Goal: Find contact information: Find contact information

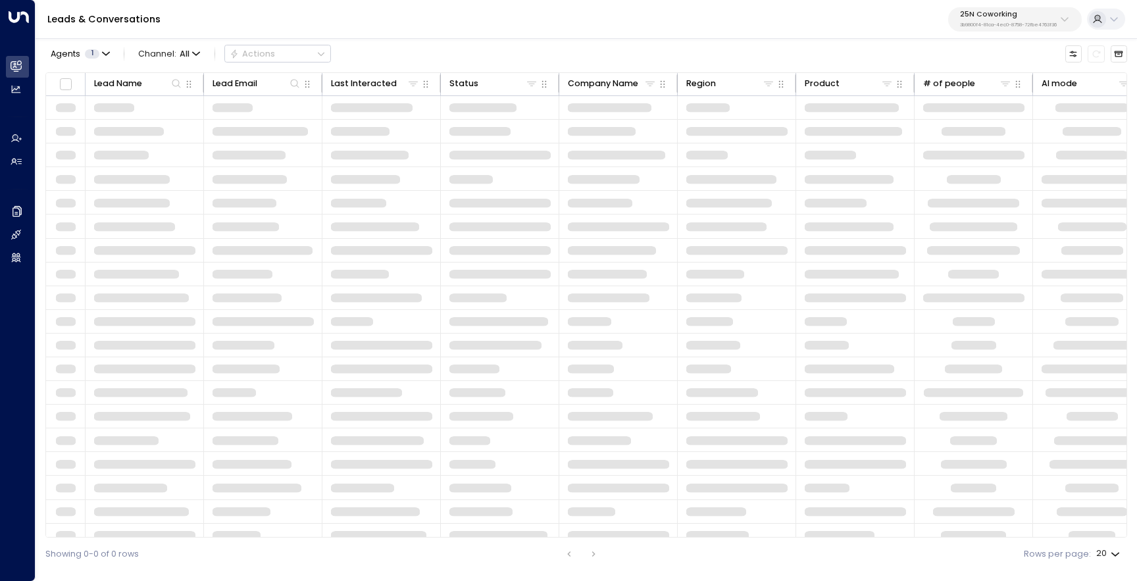
click at [1017, 24] on p "3b9800f4-81ca-4ec0-8758-72fbe4763f36" at bounding box center [1008, 24] width 97 height 5
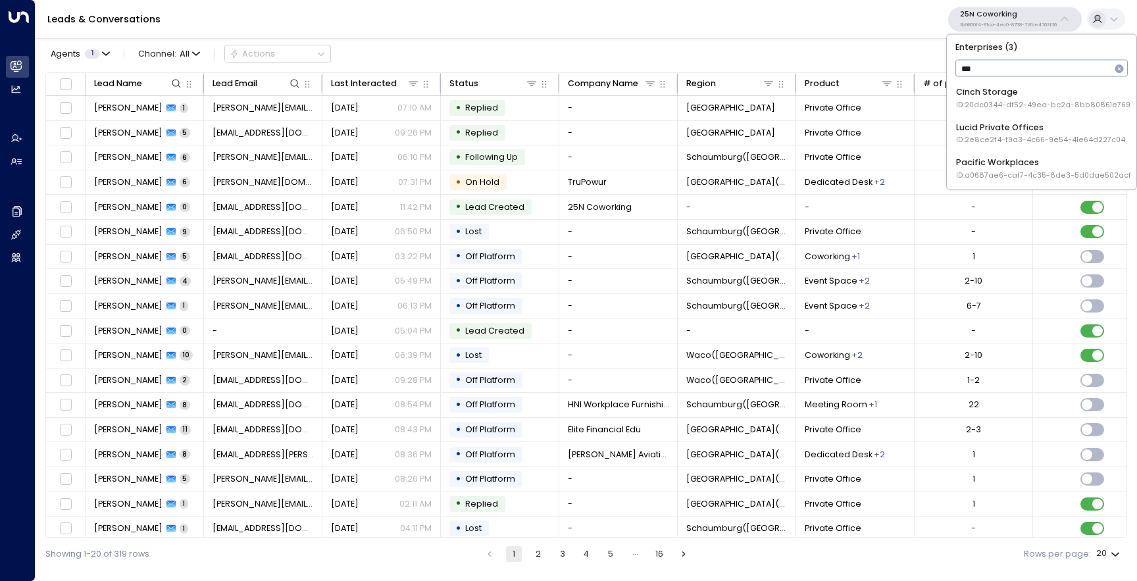
type input "****"
click at [992, 90] on div "Cinch Storage ID: 20dc0344-df52-49ea-bc2a-8bb80861e769" at bounding box center [1043, 98] width 174 height 24
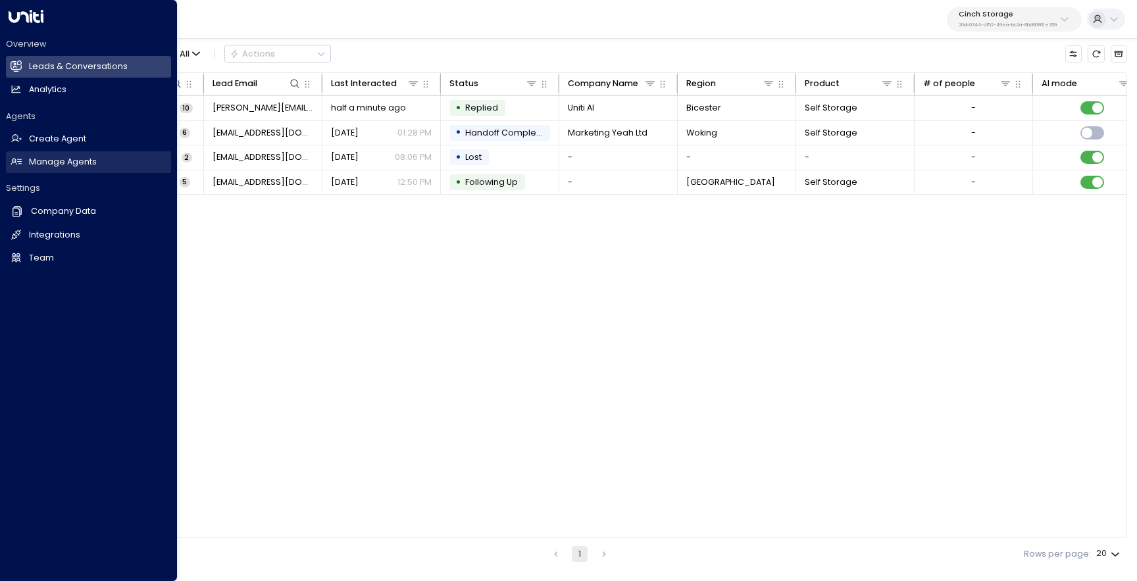
click at [91, 161] on h2 "Manage Agents" at bounding box center [63, 162] width 68 height 13
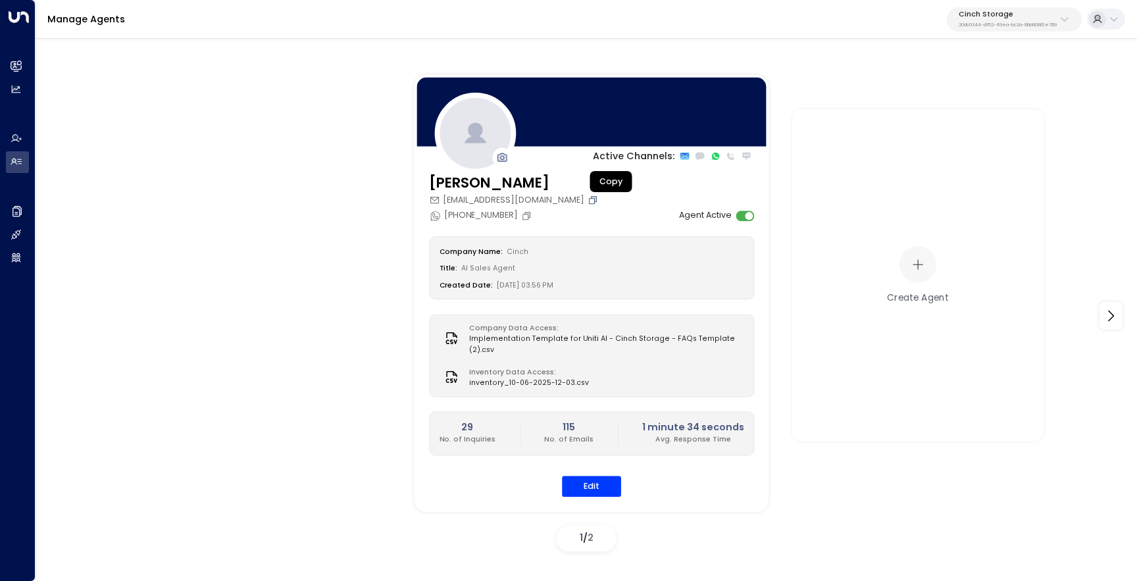
click at [597, 200] on icon "Copy" at bounding box center [593, 201] width 8 height 8
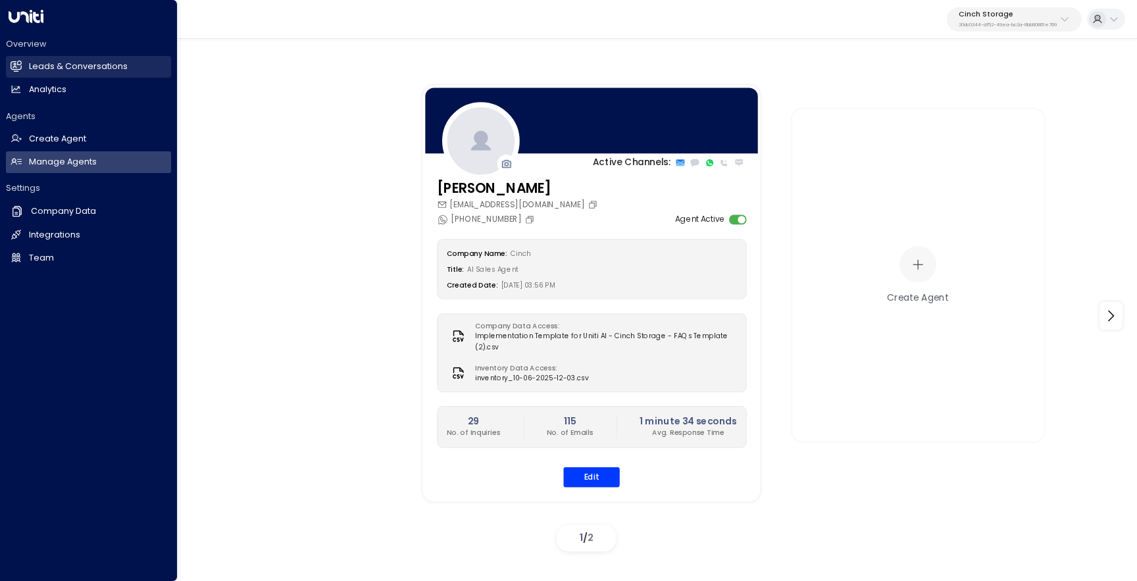
click at [20, 66] on icon at bounding box center [16, 66] width 11 height 8
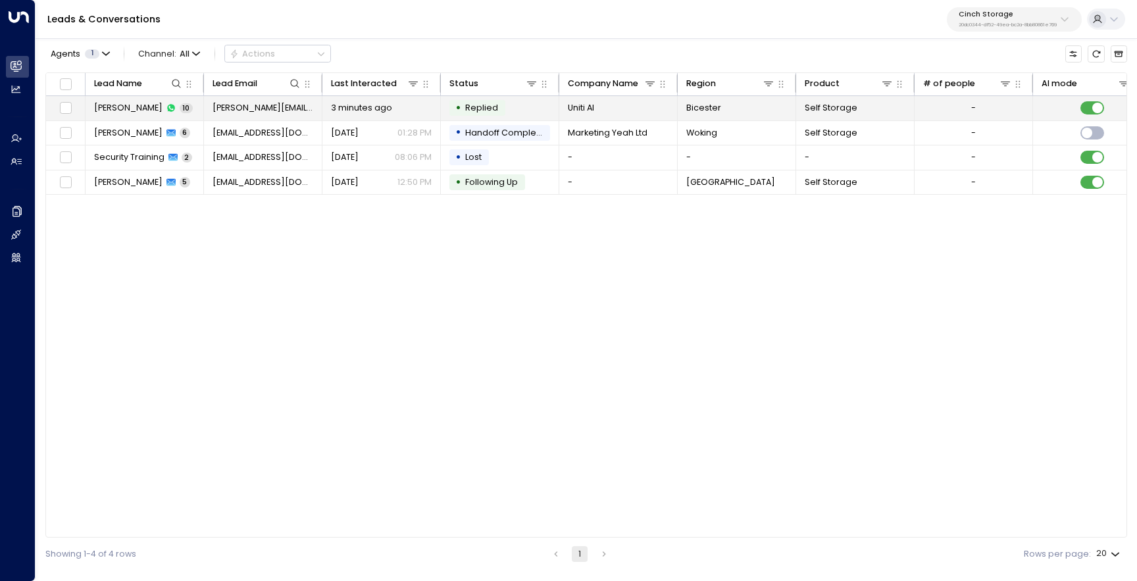
click at [126, 101] on td "Kerric Knowles 10" at bounding box center [145, 108] width 118 height 24
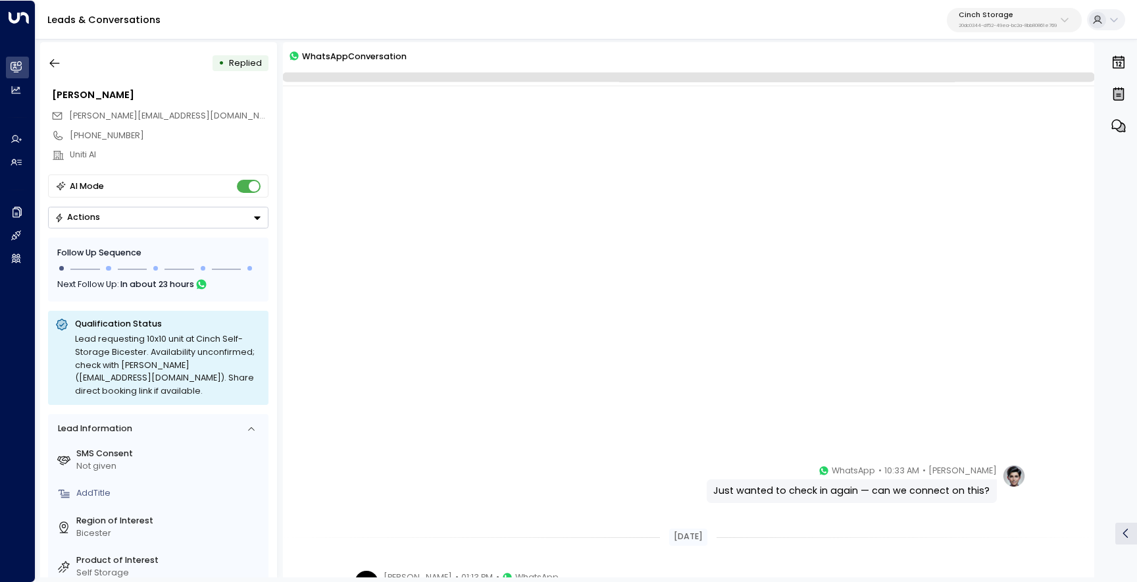
scroll to position [449, 0]
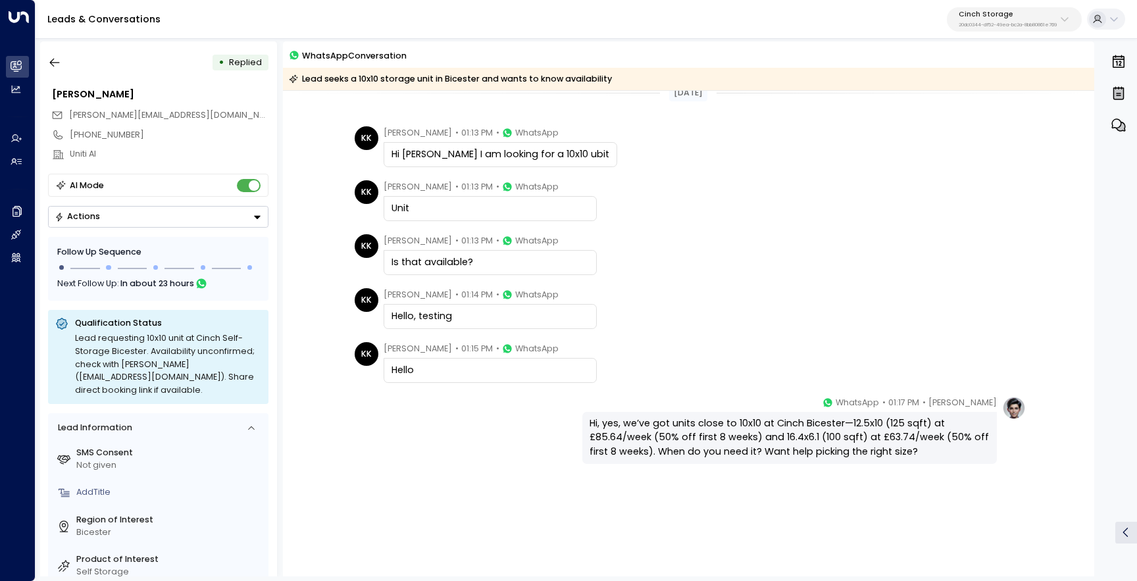
click at [140, 118] on span "[PERSON_NAME][EMAIL_ADDRESS][DOMAIN_NAME]" at bounding box center [174, 114] width 211 height 11
copy div "[PERSON_NAME][EMAIL_ADDRESS][DOMAIN_NAME]"
click at [54, 61] on icon "button" at bounding box center [54, 62] width 13 height 13
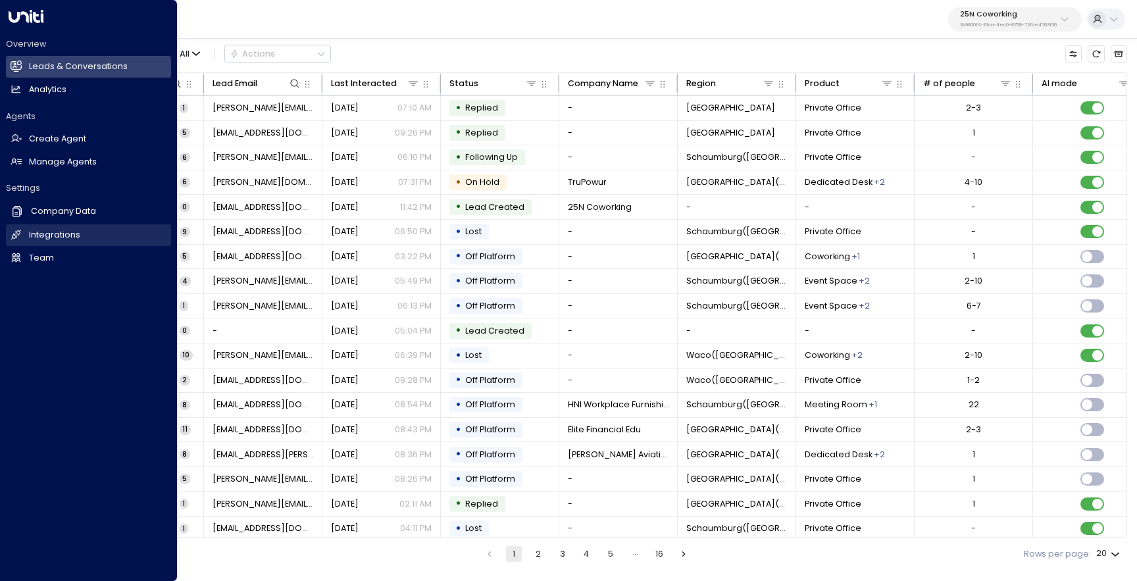
click at [33, 234] on h2 "Integrations" at bounding box center [54, 235] width 51 height 13
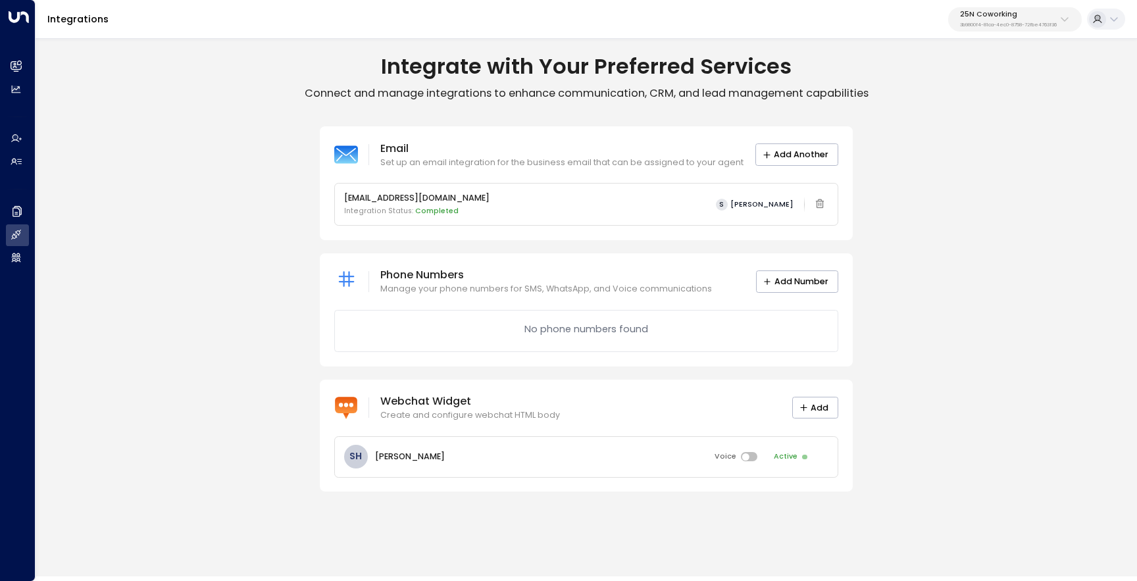
click at [967, 30] on button "25N Coworking 3b9800f4-81ca-4ec0-8758-72fbe4763f36" at bounding box center [1015, 19] width 134 height 24
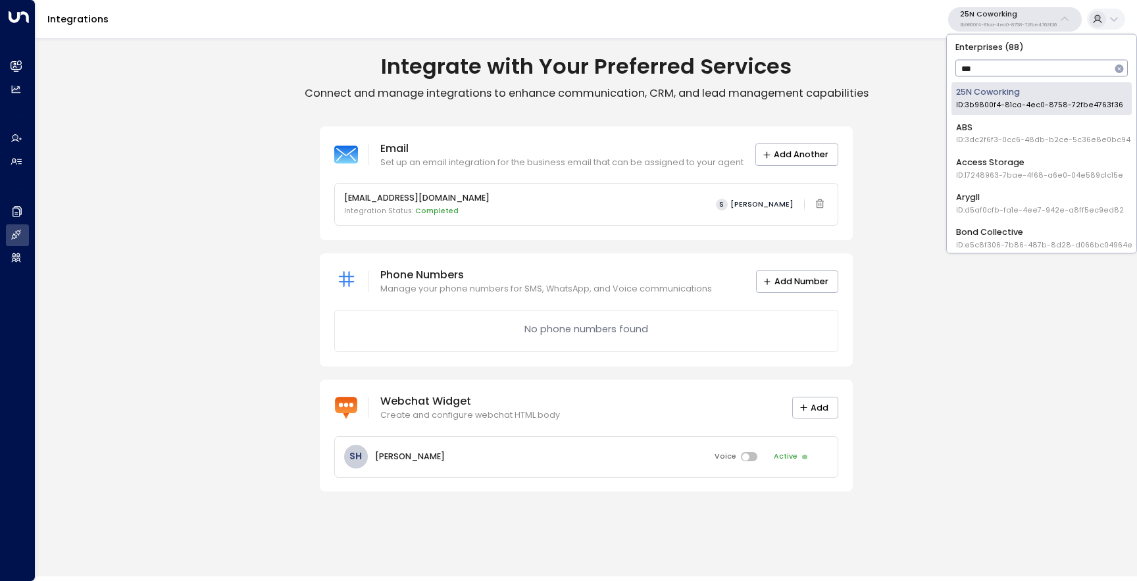
type input "****"
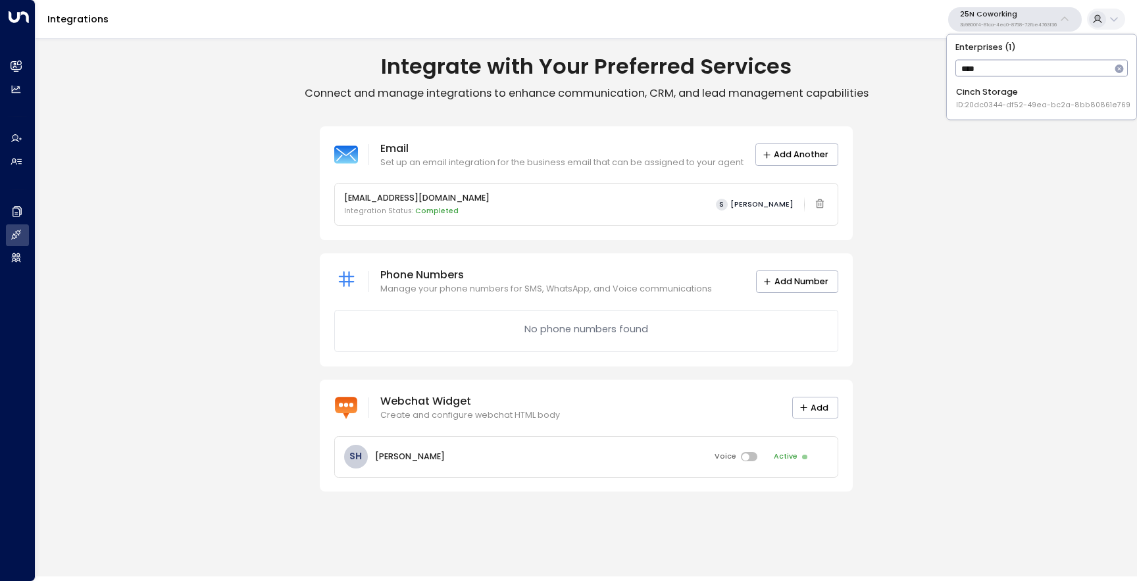
click at [970, 83] on li "Cinch Storage ID: 20dc0344-df52-49ea-bc2a-8bb80861e769" at bounding box center [1042, 98] width 180 height 32
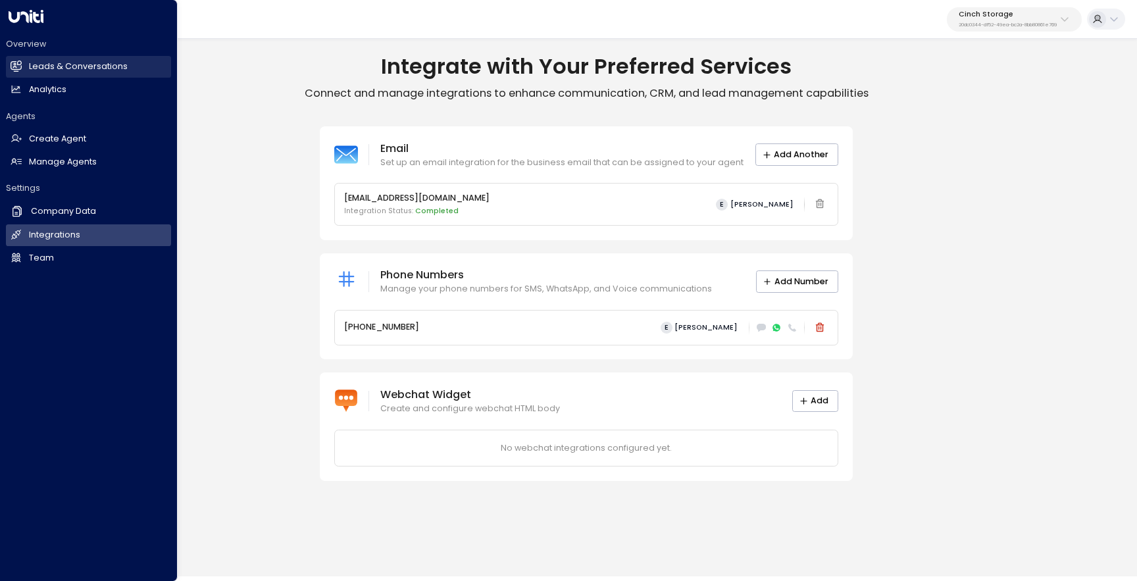
click at [23, 61] on link "Leads & Conversations Leads & Conversations" at bounding box center [88, 67] width 165 height 22
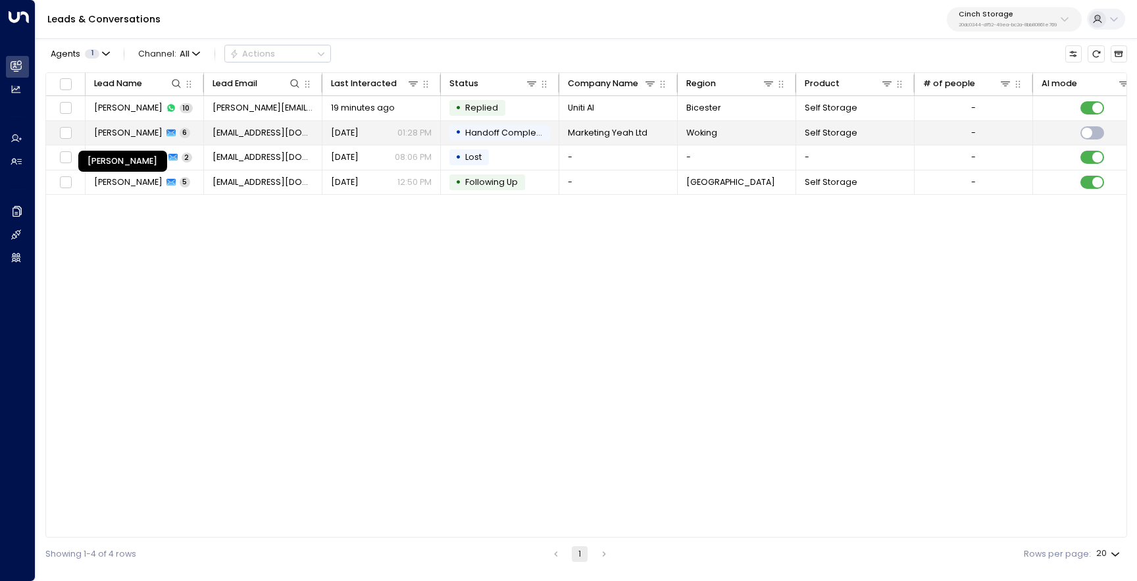
click at [132, 138] on span "[PERSON_NAME]" at bounding box center [128, 133] width 68 height 12
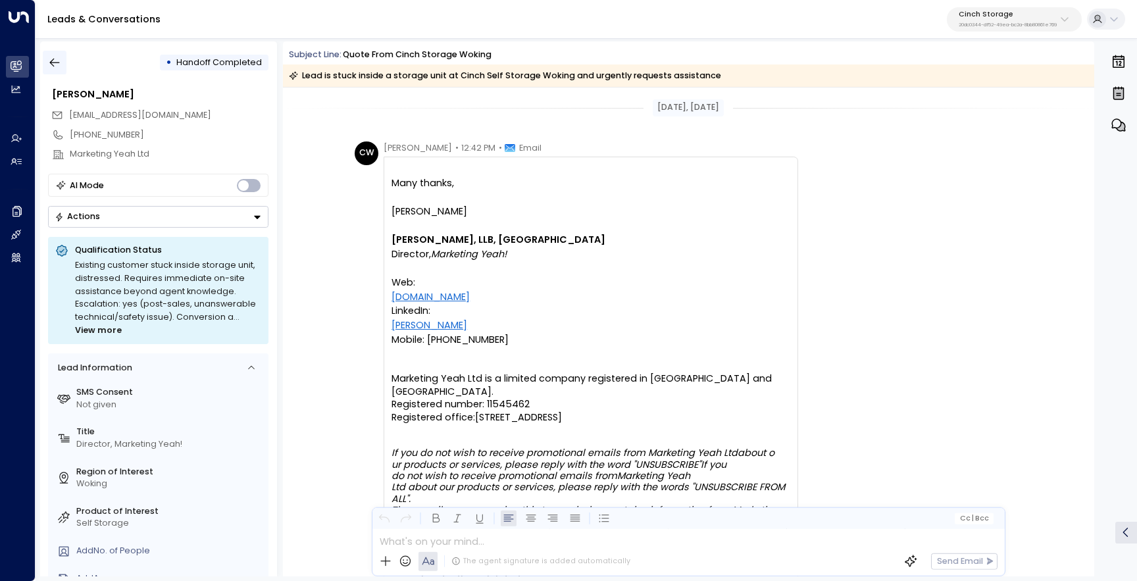
click at [49, 63] on icon "button" at bounding box center [54, 62] width 13 height 13
